Goal: Transaction & Acquisition: Purchase product/service

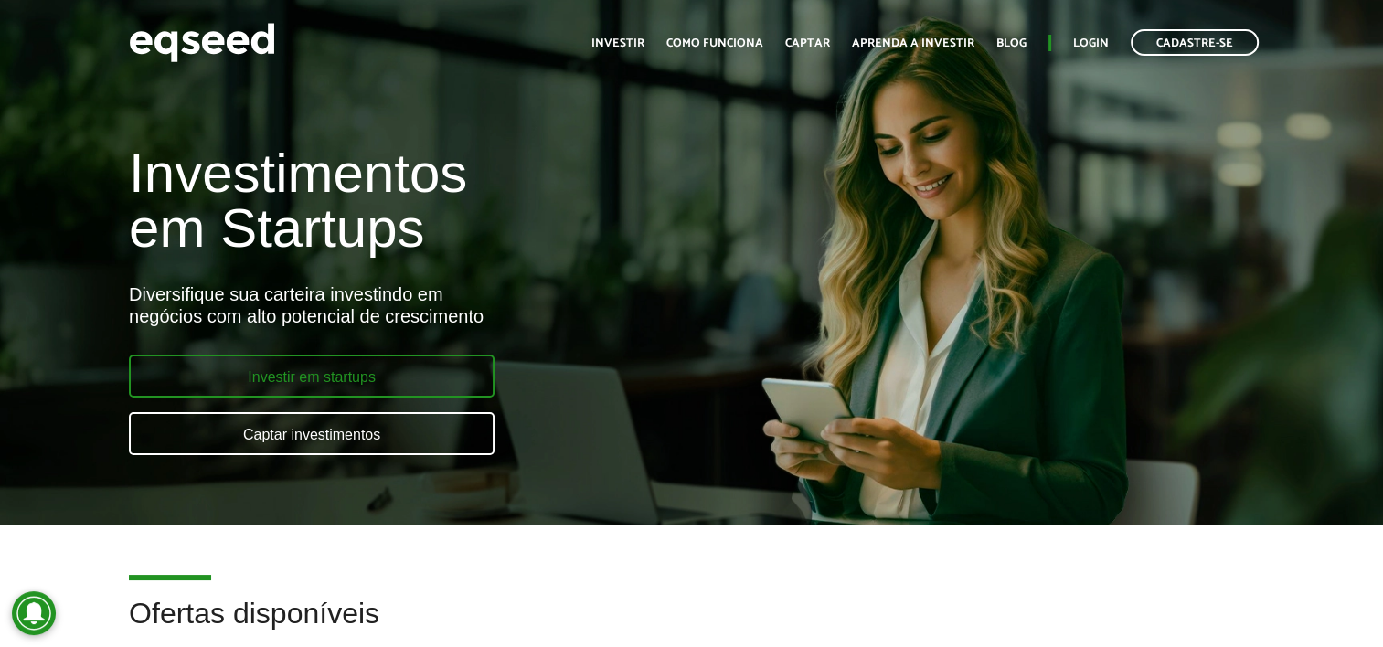
click at [432, 371] on link "Investir em startups" at bounding box center [312, 376] width 366 height 43
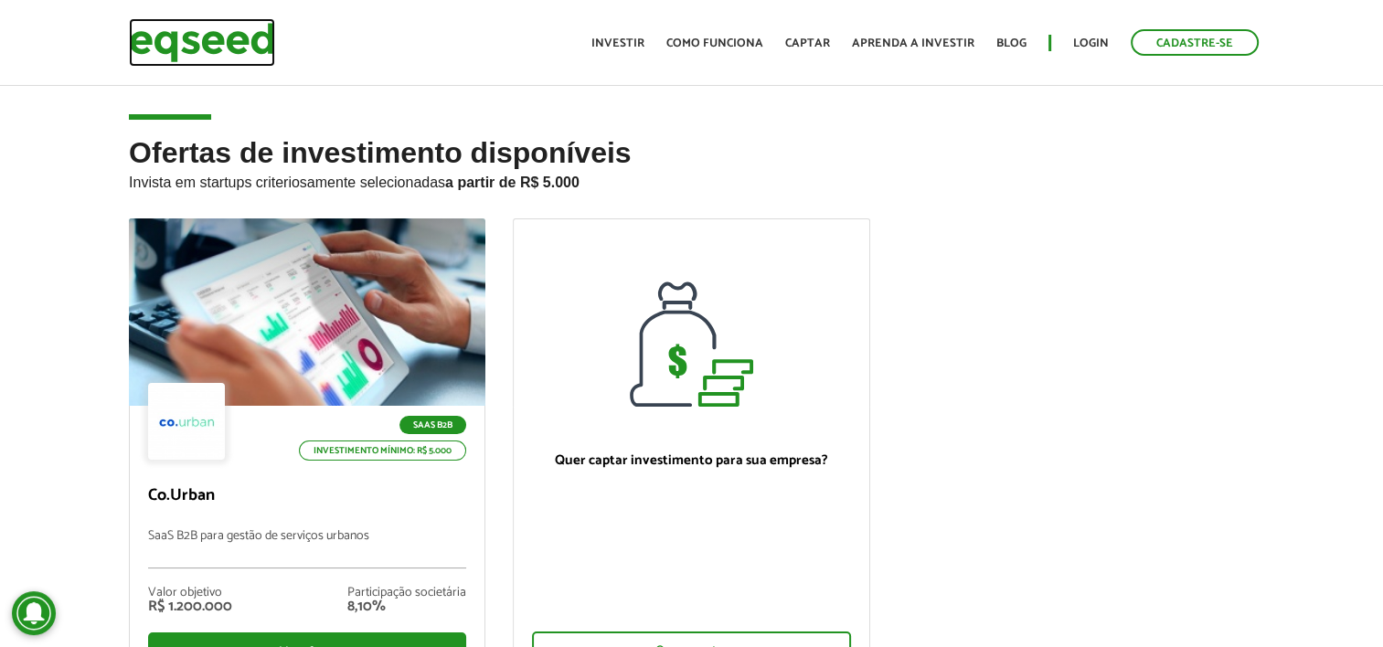
click at [217, 48] on img at bounding box center [202, 42] width 146 height 48
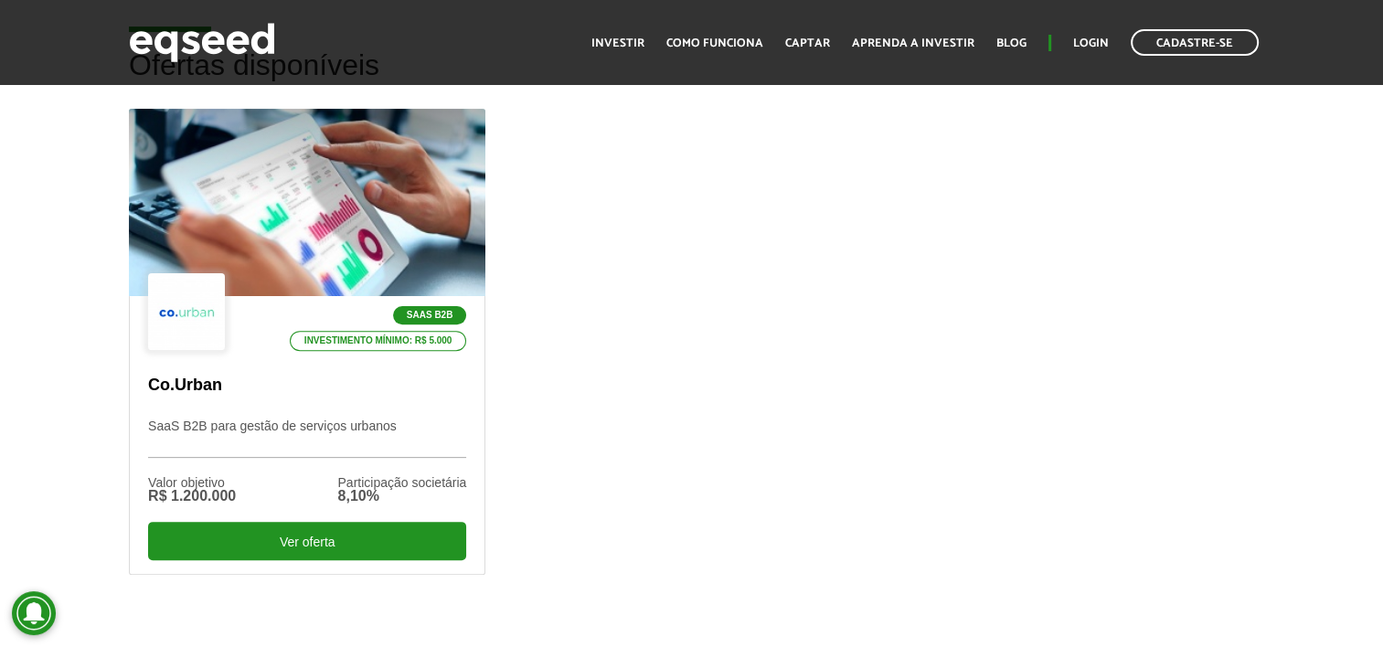
scroll to position [585, 0]
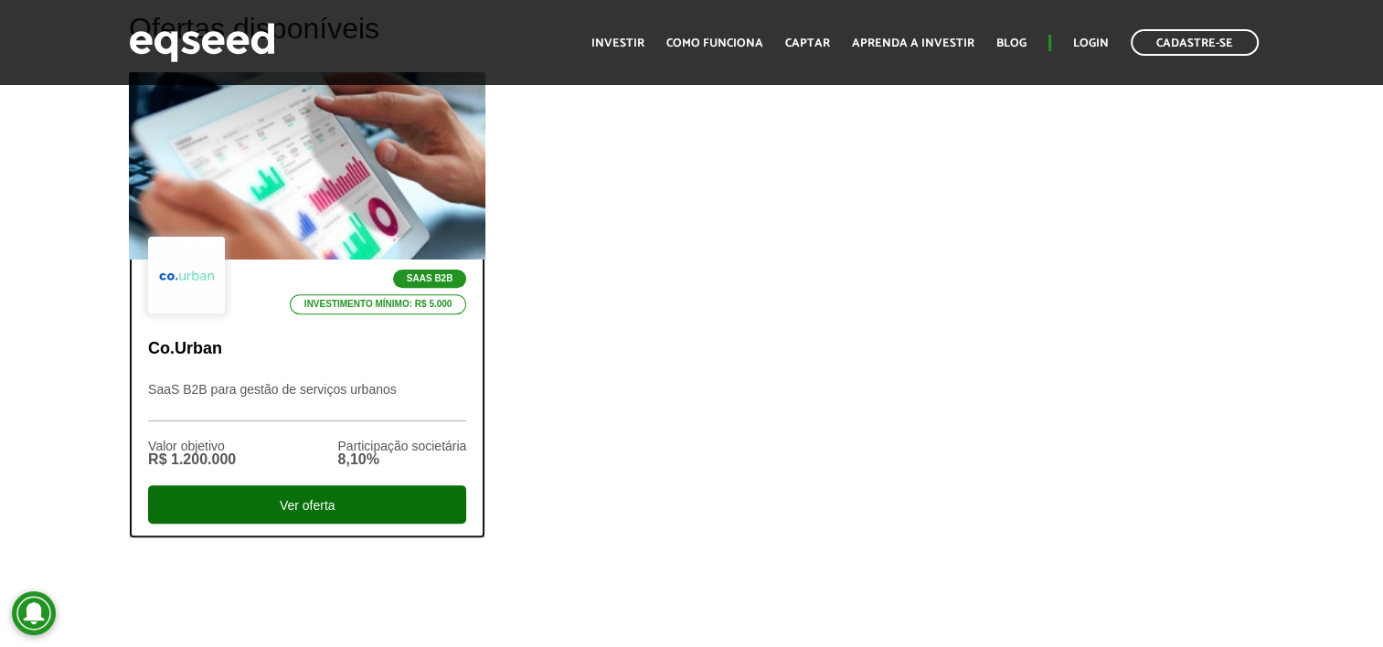
click at [305, 499] on div "Ver oferta" at bounding box center [307, 505] width 318 height 38
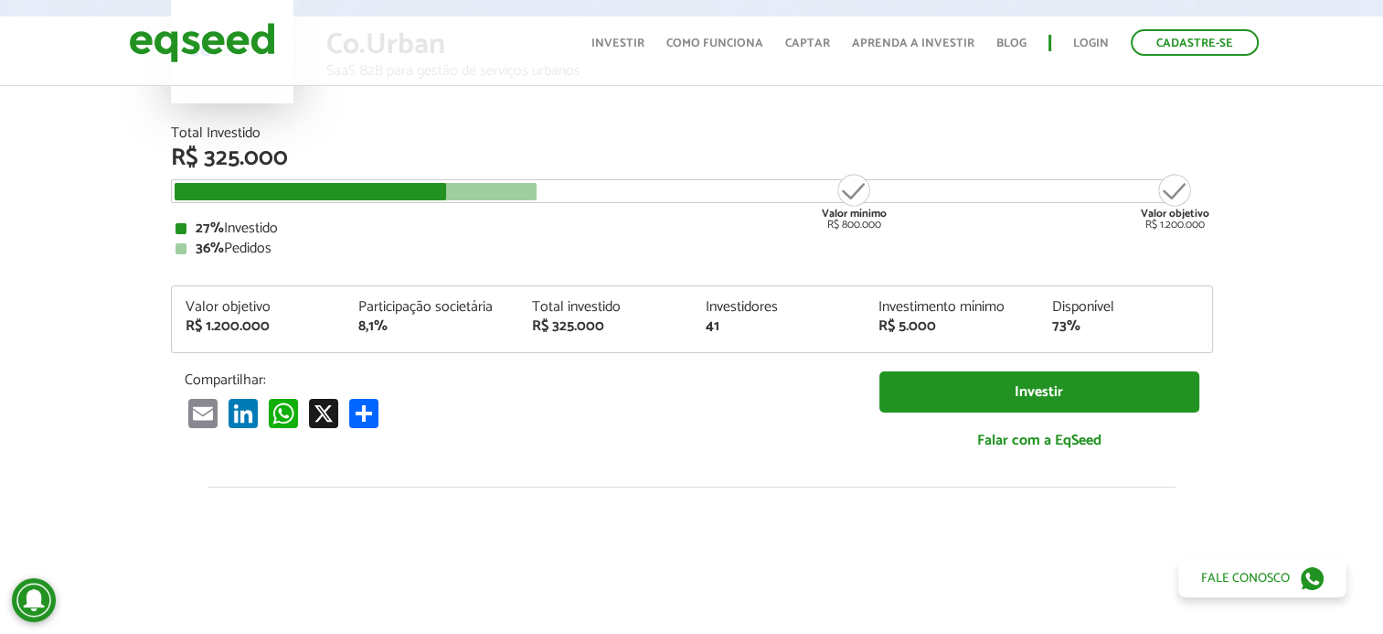
scroll to position [190, 0]
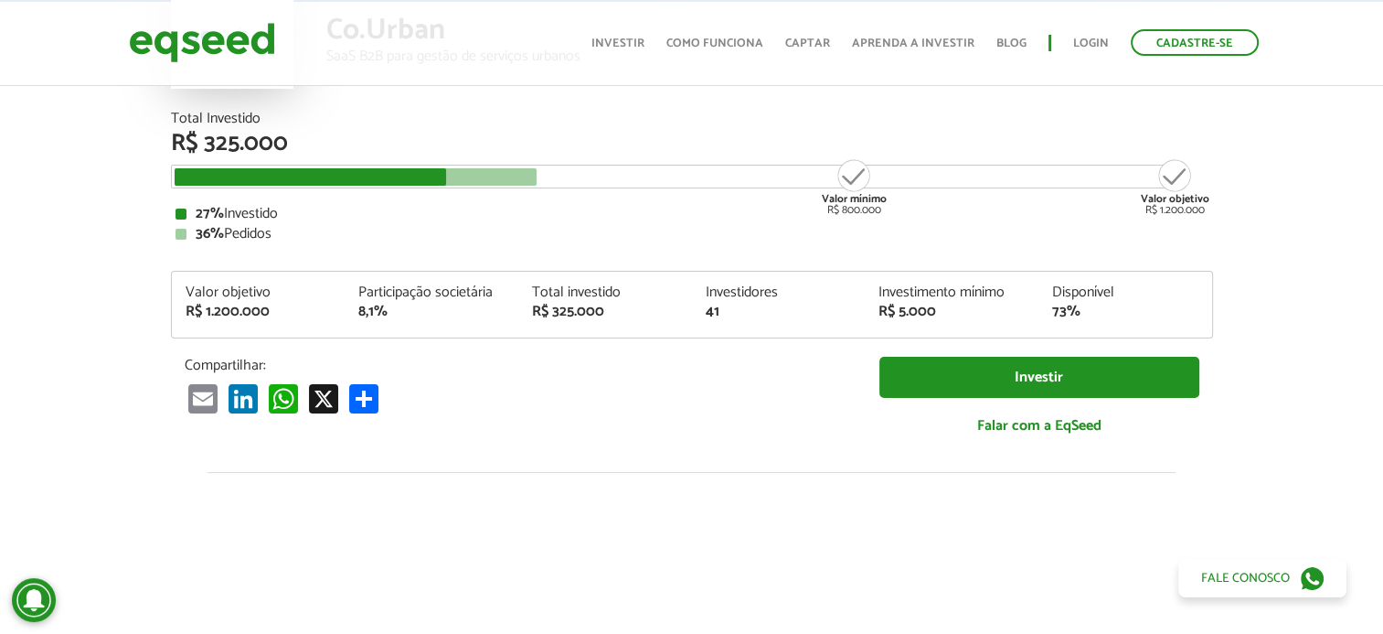
click at [1178, 181] on div "Valor objetivo R$ 1.200.000" at bounding box center [1175, 186] width 69 height 59
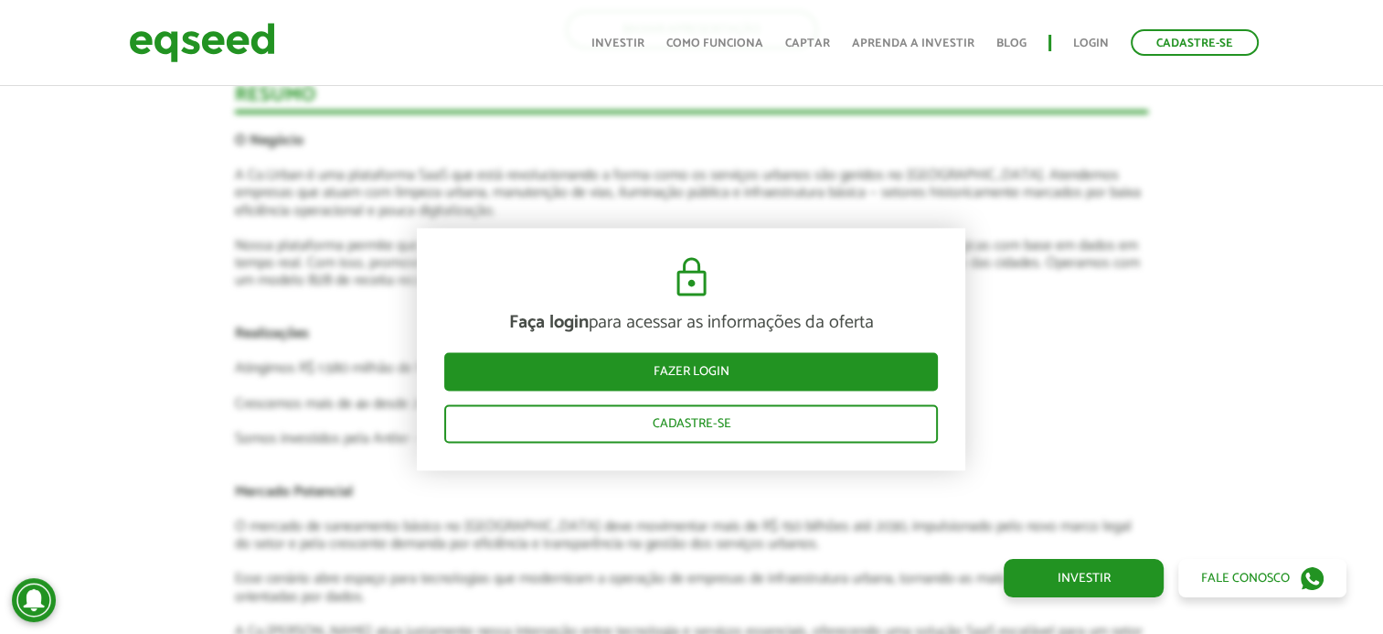
scroll to position [0, 0]
